Goal: Communication & Community: Share content

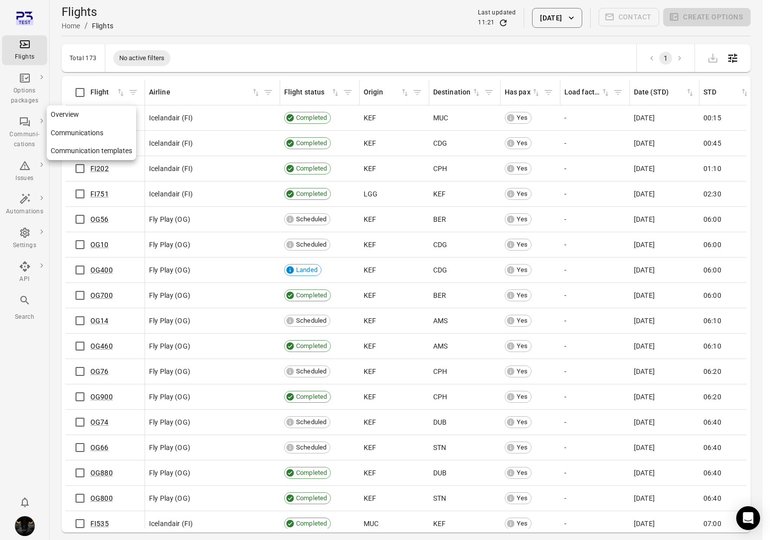
click at [29, 131] on div "Communi-cations" at bounding box center [24, 140] width 37 height 20
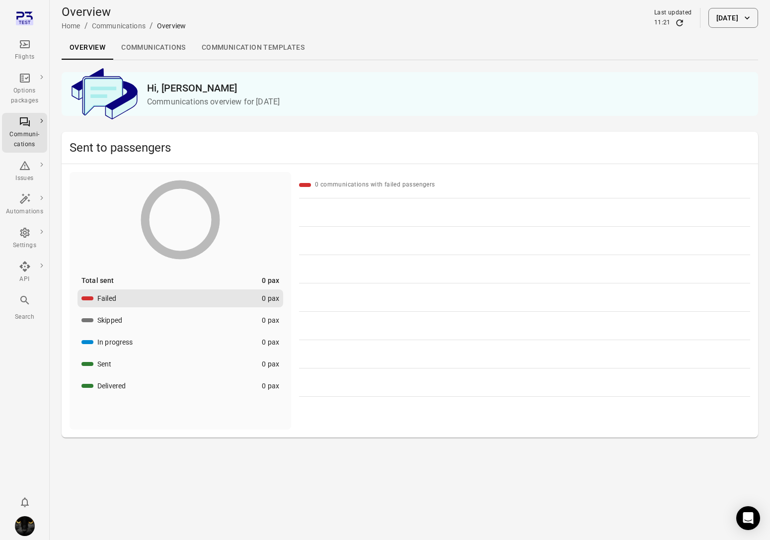
click at [238, 40] on link "Communication templates" at bounding box center [253, 48] width 119 height 24
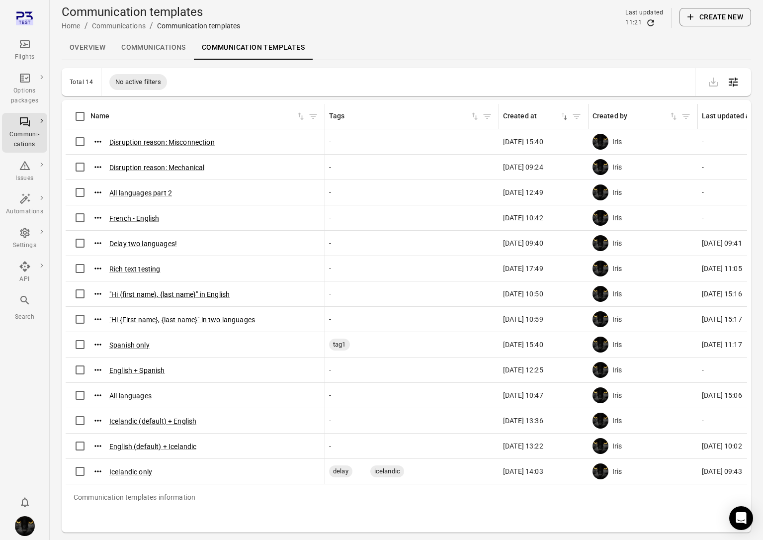
click at [706, 23] on button "Create new" at bounding box center [715, 17] width 72 height 18
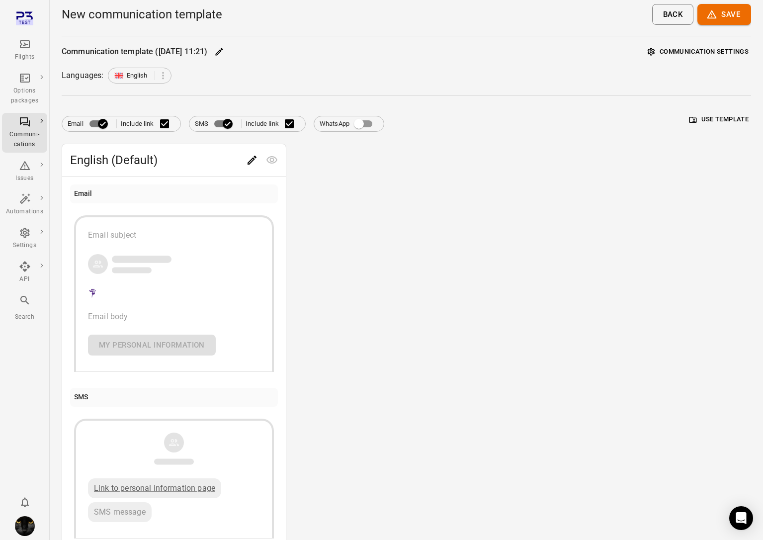
click at [727, 18] on button "Save" at bounding box center [724, 14] width 54 height 21
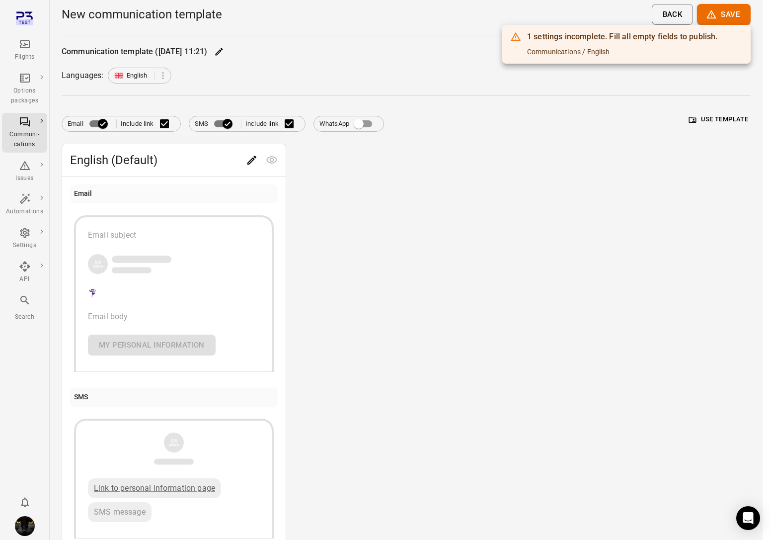
click at [433, 189] on div at bounding box center [385, 270] width 770 height 540
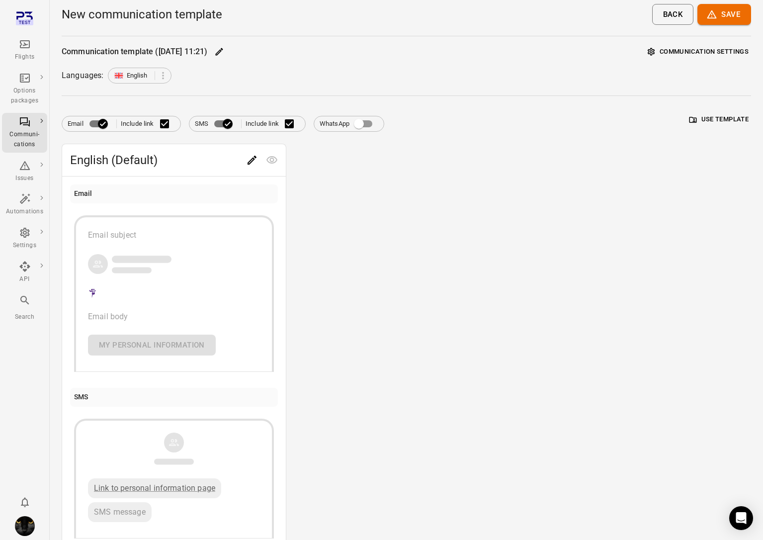
scroll to position [51, 0]
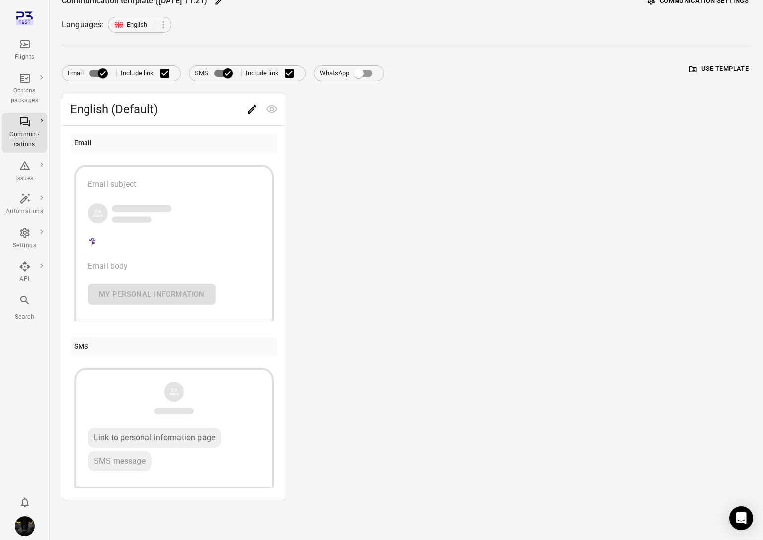
click at [24, 19] on icon "Main navigation" at bounding box center [24, 21] width 17 height 5
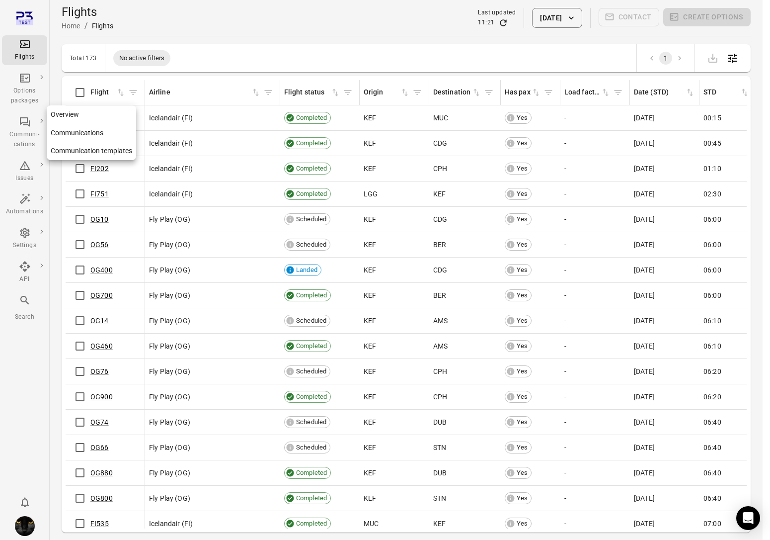
click at [20, 134] on div "Communi-cations" at bounding box center [24, 140] width 37 height 20
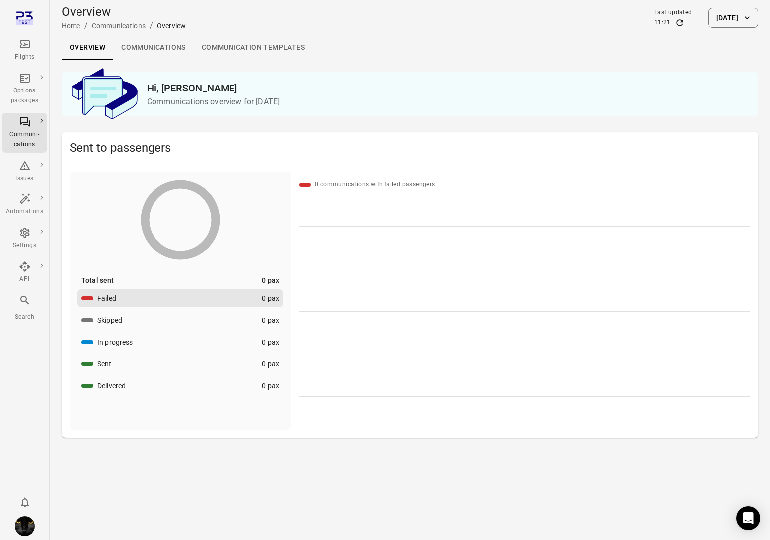
click at [245, 49] on link "Communication templates" at bounding box center [253, 48] width 119 height 24
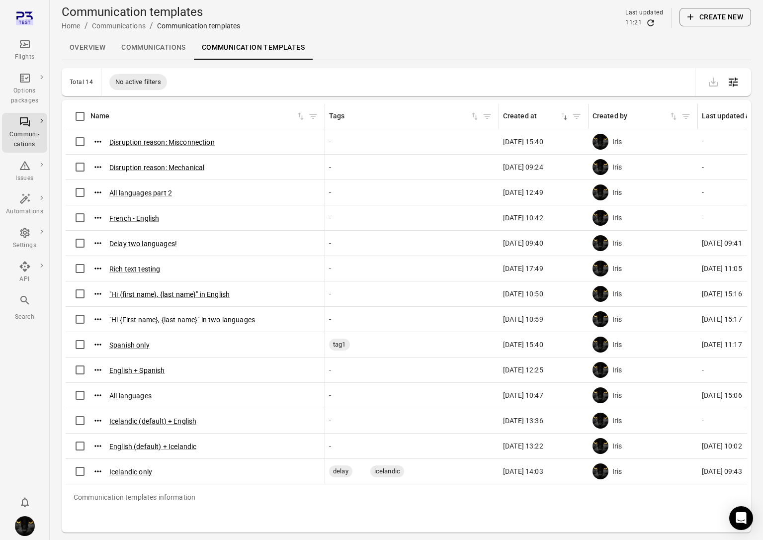
click at [720, 11] on button "Create new" at bounding box center [715, 17] width 72 height 18
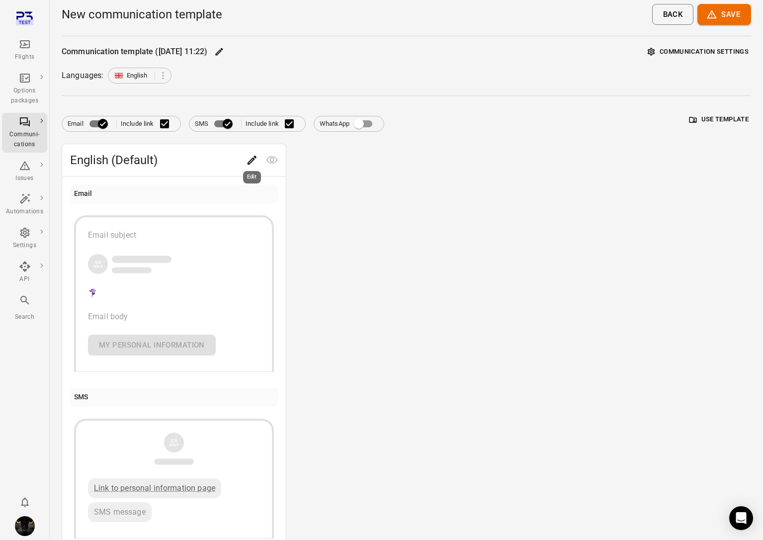
click at [248, 160] on icon "Edit" at bounding box center [252, 160] width 12 height 12
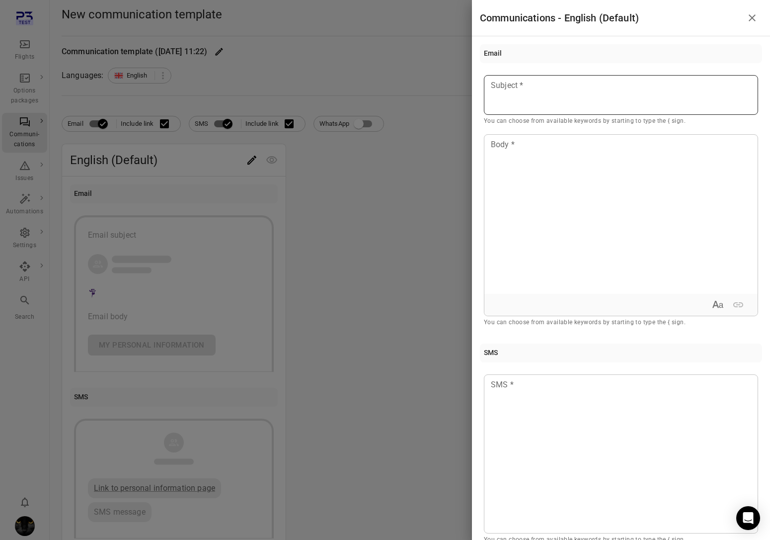
click at [615, 95] on div at bounding box center [621, 95] width 274 height 40
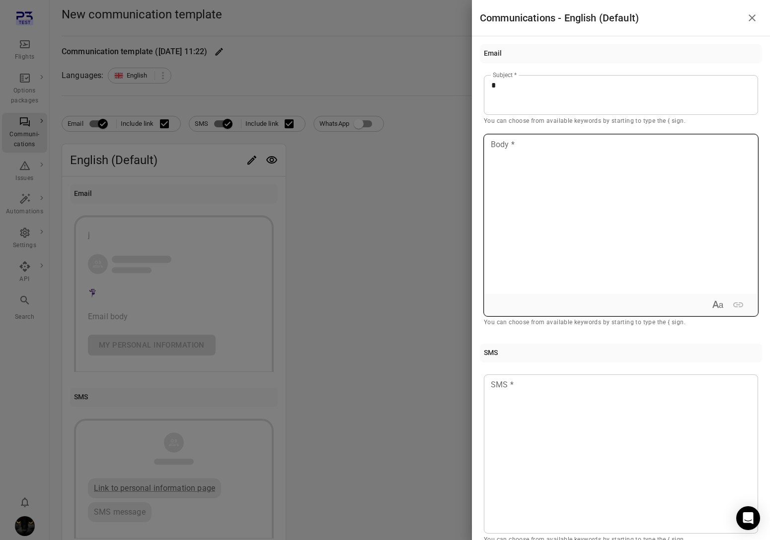
click at [587, 167] on div at bounding box center [620, 214] width 273 height 159
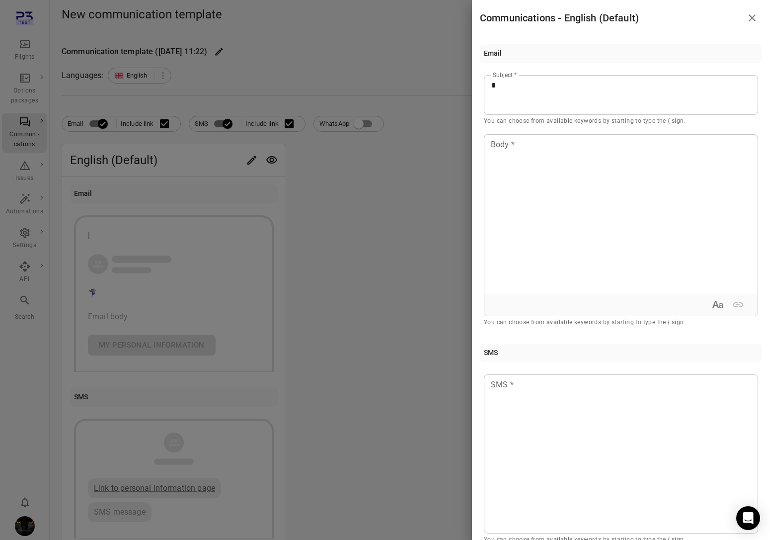
click at [380, 177] on div at bounding box center [385, 270] width 770 height 540
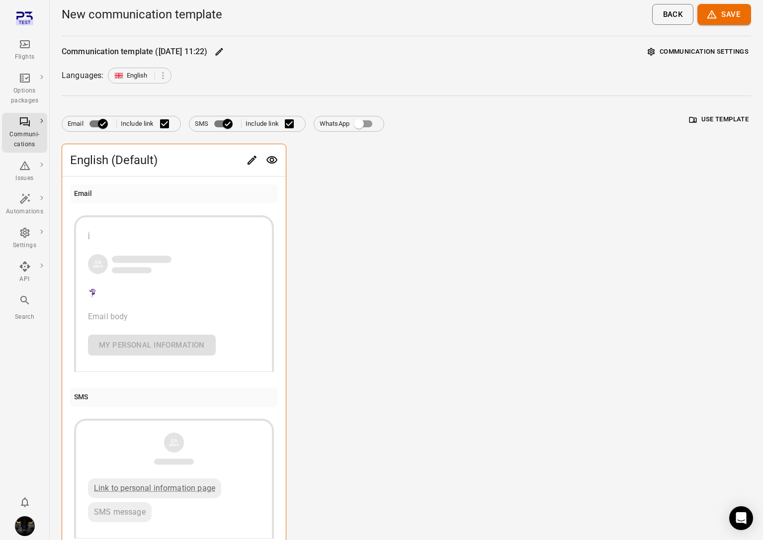
click at [732, 20] on button "Save" at bounding box center [724, 14] width 54 height 21
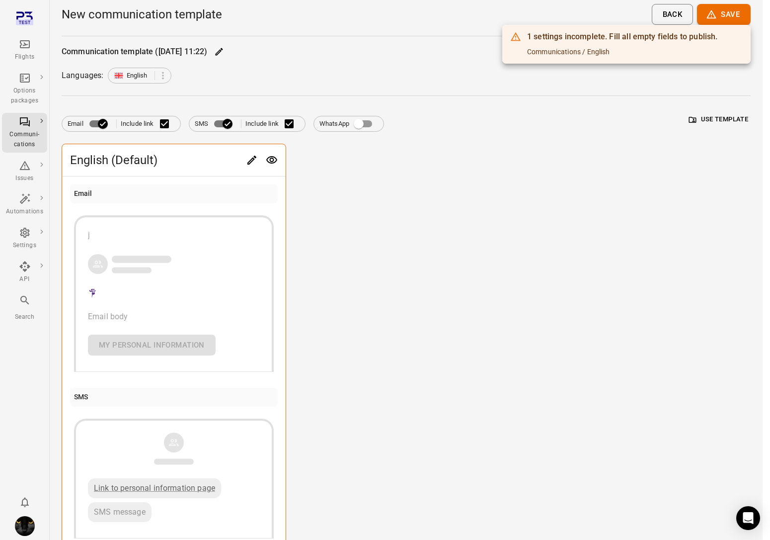
click at [571, 213] on div at bounding box center [385, 270] width 770 height 540
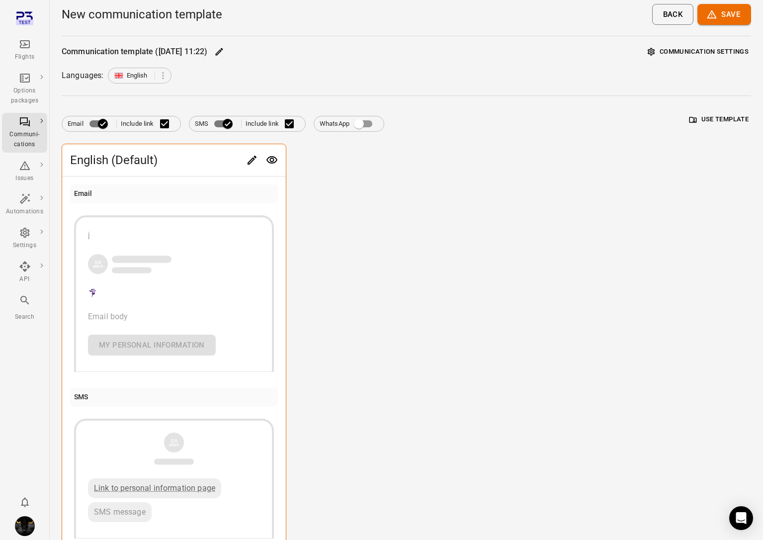
click at [19, 38] on icon "Main navigation" at bounding box center [25, 44] width 12 height 12
